Goal: Information Seeking & Learning: Learn about a topic

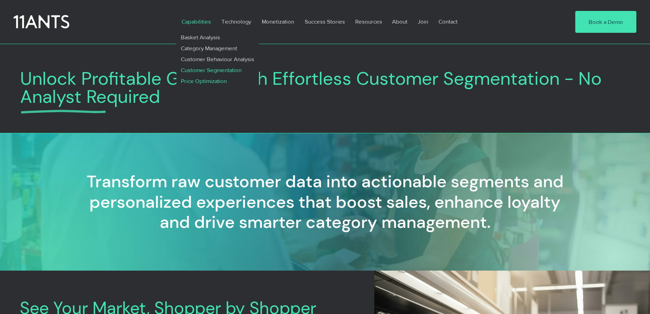
click at [202, 80] on p "Price Optimization" at bounding box center [204, 80] width 52 height 11
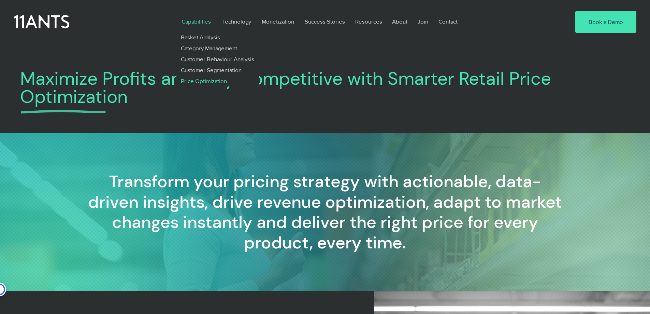
click at [195, 20] on p "Capabilities" at bounding box center [196, 22] width 36 height 16
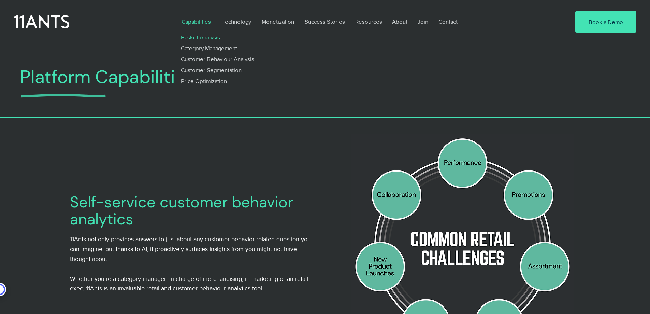
click at [196, 36] on p "Basket Analysis" at bounding box center [200, 37] width 45 height 11
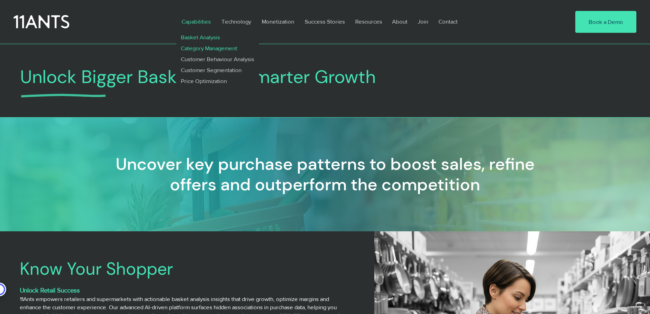
click at [206, 51] on p "Category Management" at bounding box center [209, 48] width 62 height 11
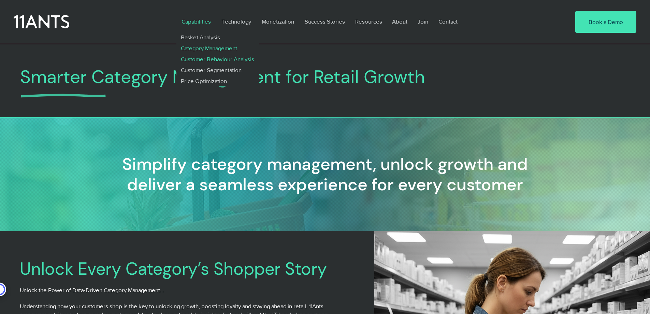
click at [213, 60] on p "Customer Behaviour Analysis" at bounding box center [217, 59] width 79 height 11
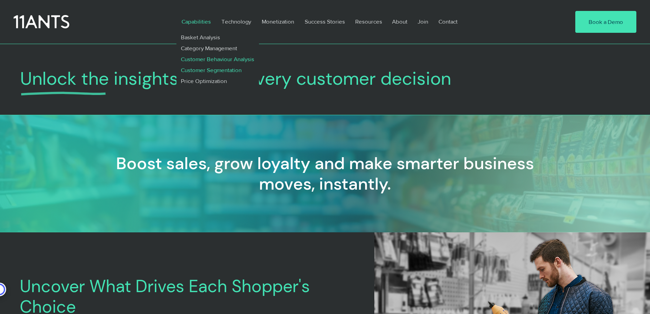
click at [207, 70] on p "Customer Segmentation" at bounding box center [211, 70] width 67 height 11
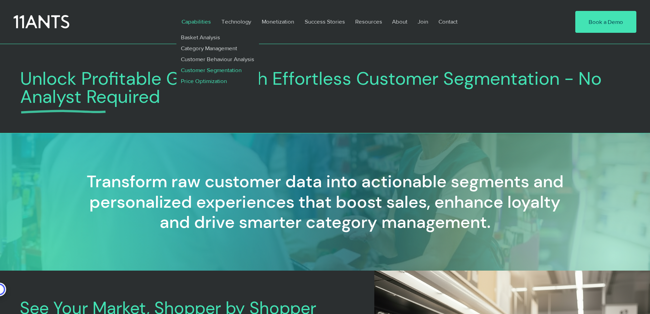
click at [207, 80] on p "Price Optimization" at bounding box center [204, 80] width 52 height 11
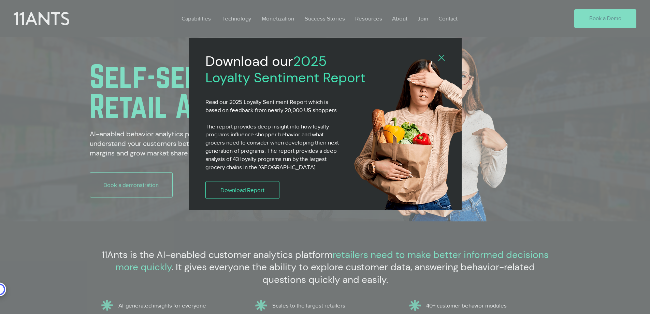
click at [445, 55] on icon "Back to site" at bounding box center [442, 58] width 6 height 6
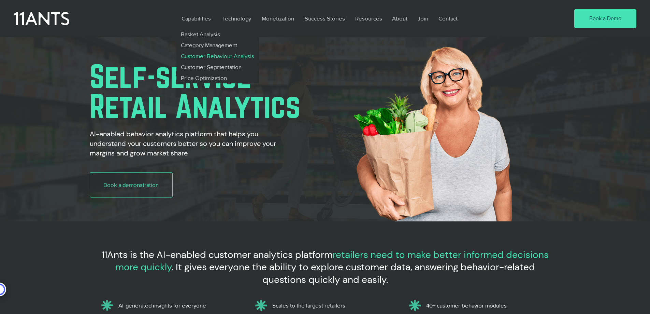
click at [209, 56] on p "Customer Behaviour Analysis" at bounding box center [217, 56] width 79 height 11
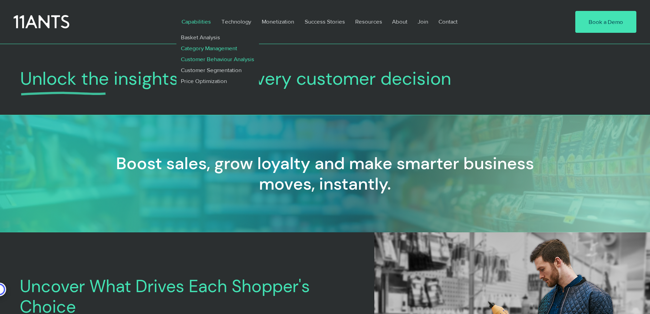
click at [197, 47] on p "Category Management" at bounding box center [209, 48] width 62 height 11
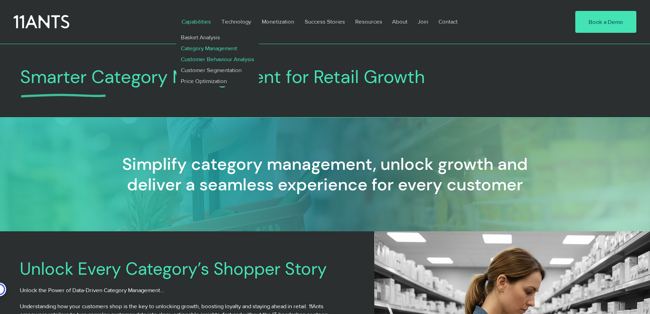
click at [204, 57] on p "Customer Behaviour Analysis" at bounding box center [217, 59] width 79 height 11
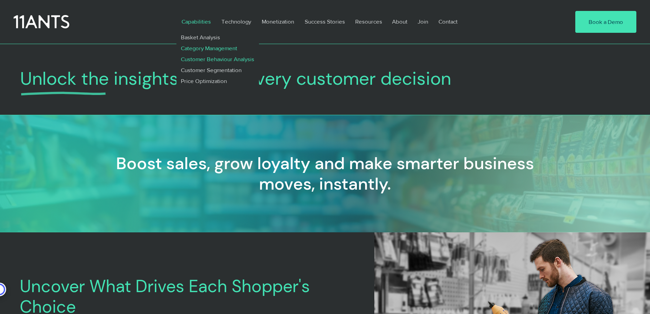
click at [205, 49] on p "Category Management" at bounding box center [209, 48] width 62 height 11
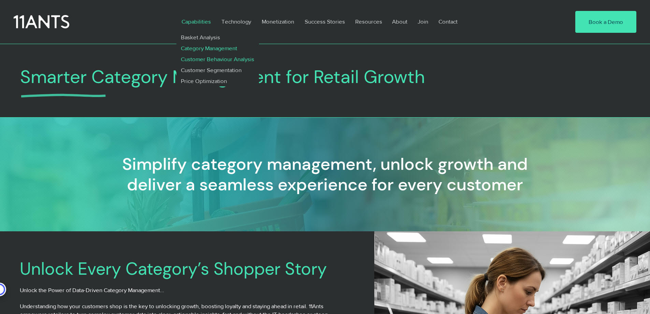
click at [212, 59] on p "Customer Behaviour Analysis" at bounding box center [217, 59] width 79 height 11
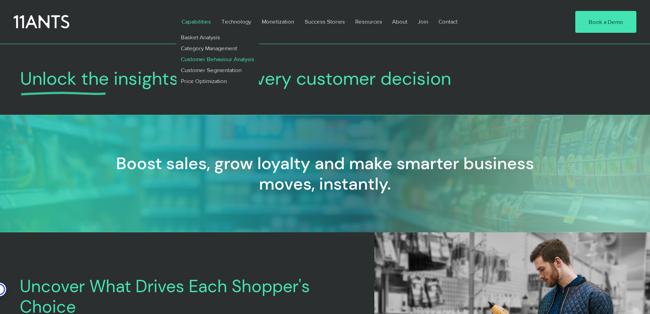
click at [205, 56] on p "Customer Behaviour Analysis" at bounding box center [217, 59] width 79 height 11
click at [207, 48] on p "Category Management" at bounding box center [209, 48] width 62 height 11
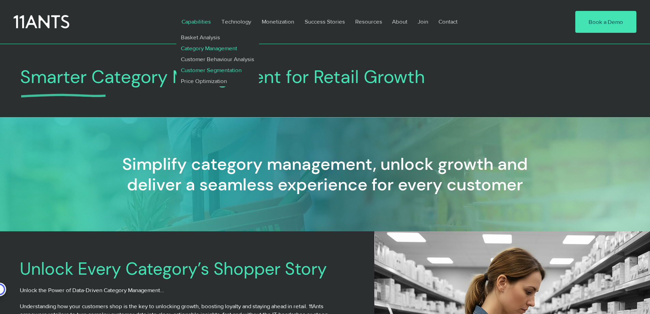
click at [201, 68] on p "Customer Segmentation" at bounding box center [211, 70] width 67 height 11
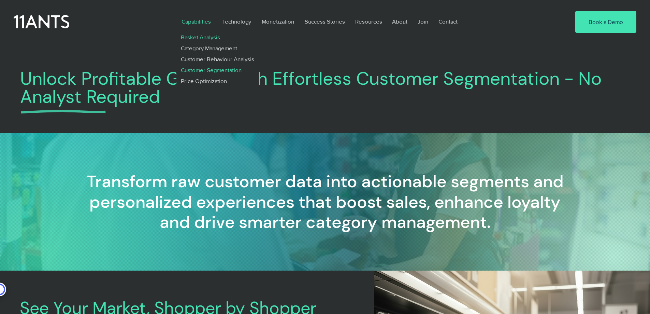
click at [197, 35] on p "Basket Analysis" at bounding box center [200, 37] width 45 height 11
